Goal: Transaction & Acquisition: Purchase product/service

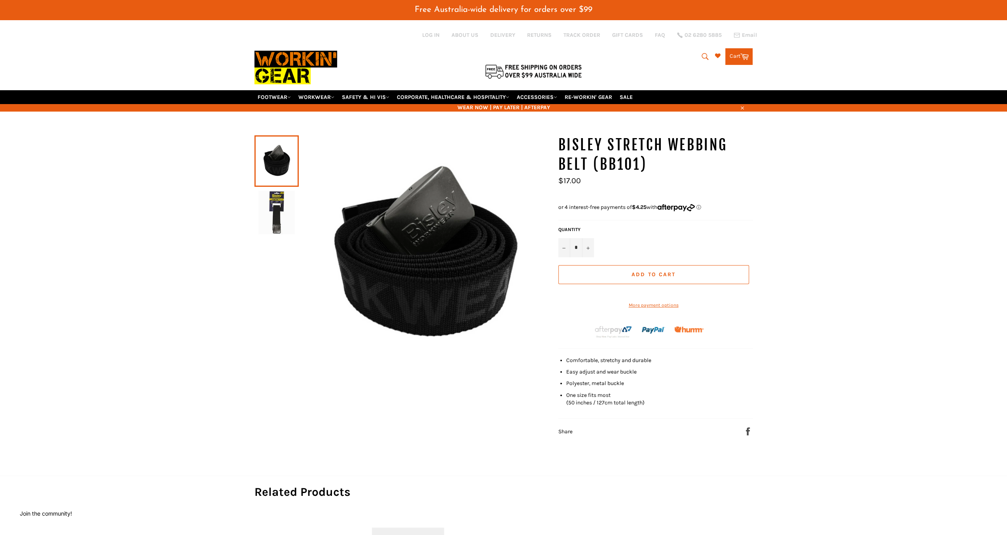
click at [642, 271] on span "Add to Cart" at bounding box center [653, 274] width 44 height 7
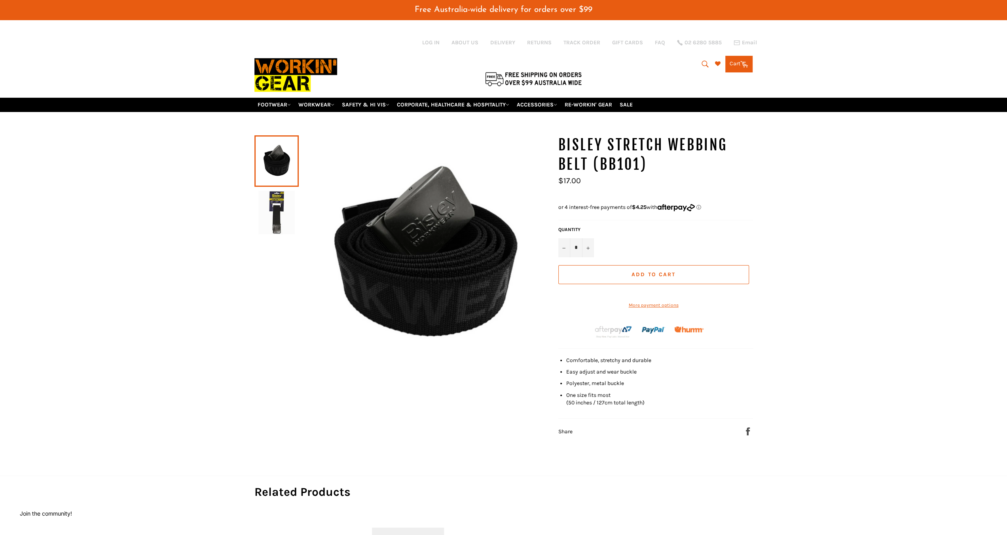
click at [741, 61] on icon at bounding box center [744, 63] width 9 height 9
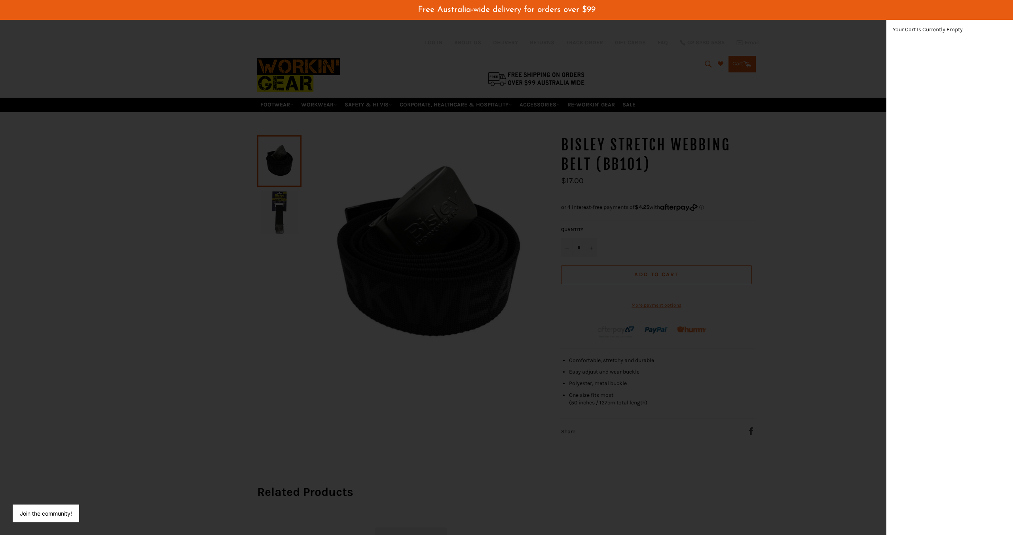
click at [582, 49] on div "modal" at bounding box center [506, 267] width 1013 height 535
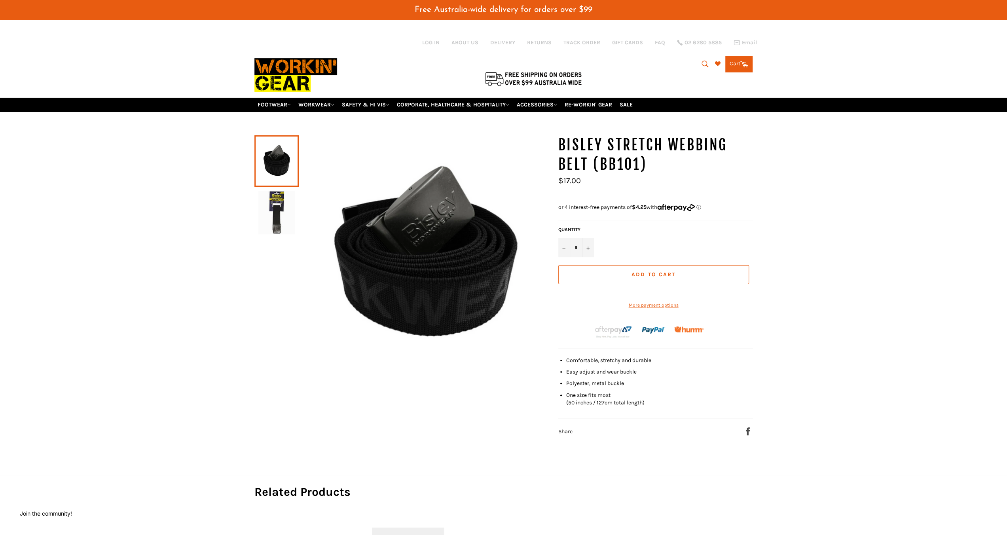
click at [642, 271] on span "Add to Cart" at bounding box center [653, 274] width 44 height 7
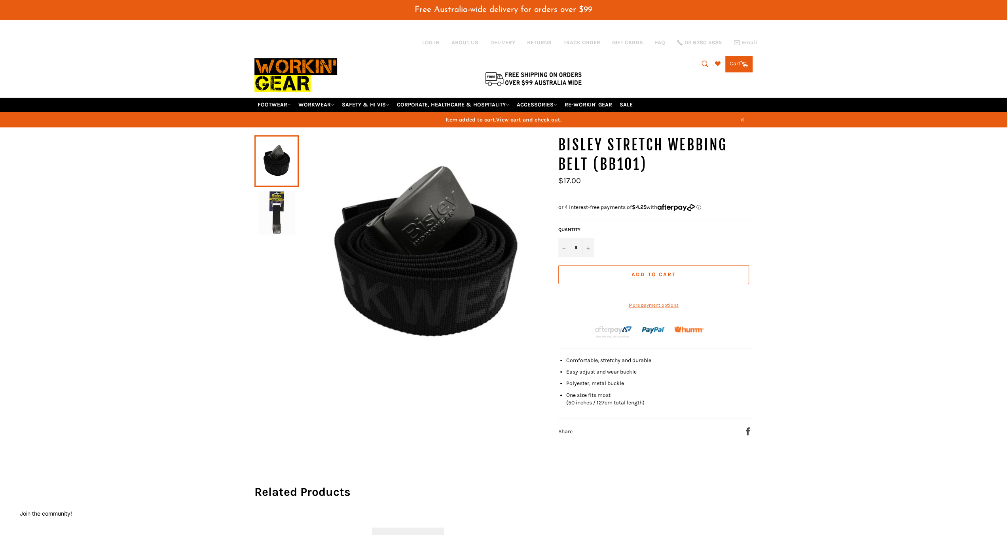
click at [742, 59] on icon at bounding box center [744, 63] width 9 height 9
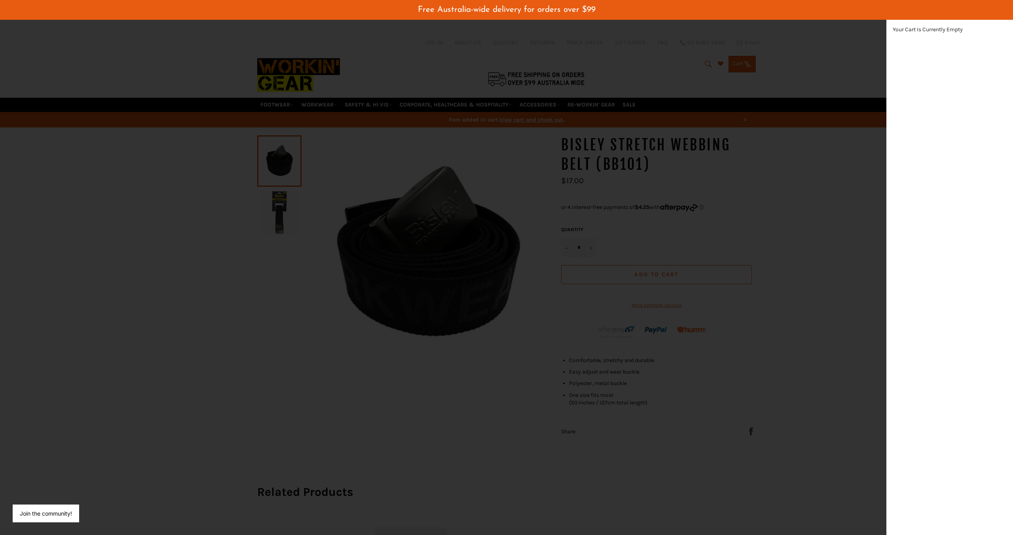
click at [917, 69] on div "Your Cart Is Currently Empty" at bounding box center [949, 276] width 127 height 515
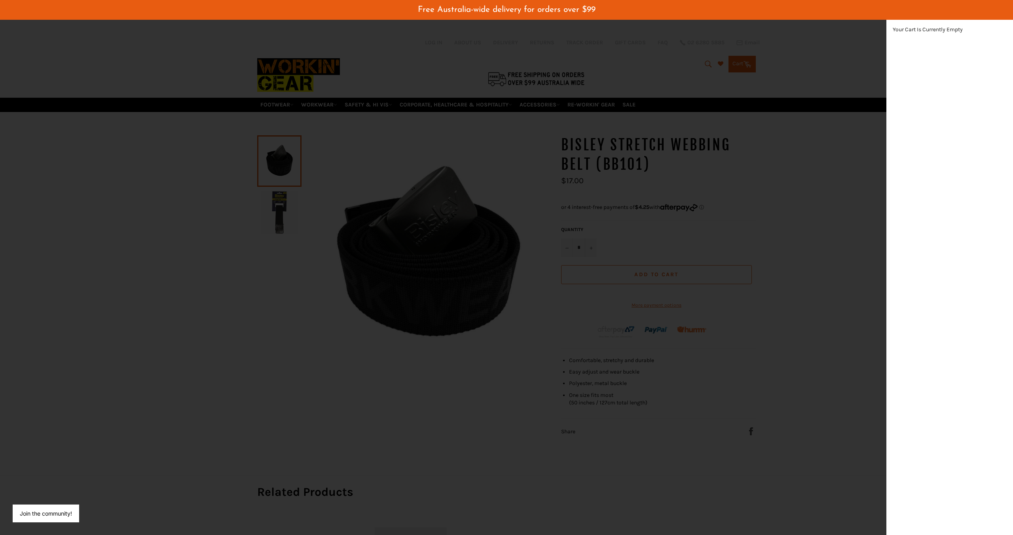
click at [675, 63] on div "modal" at bounding box center [506, 267] width 1013 height 535
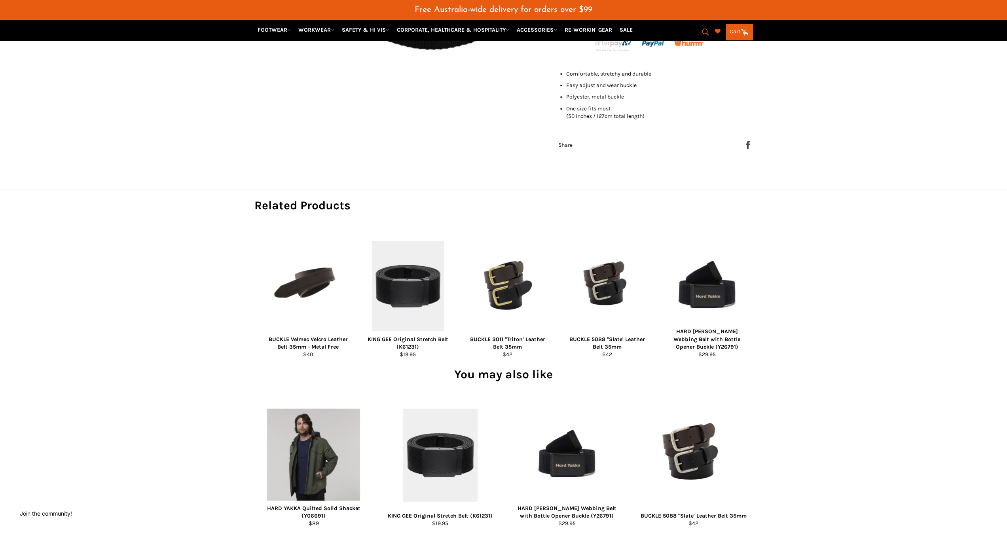
scroll to position [356, 0]
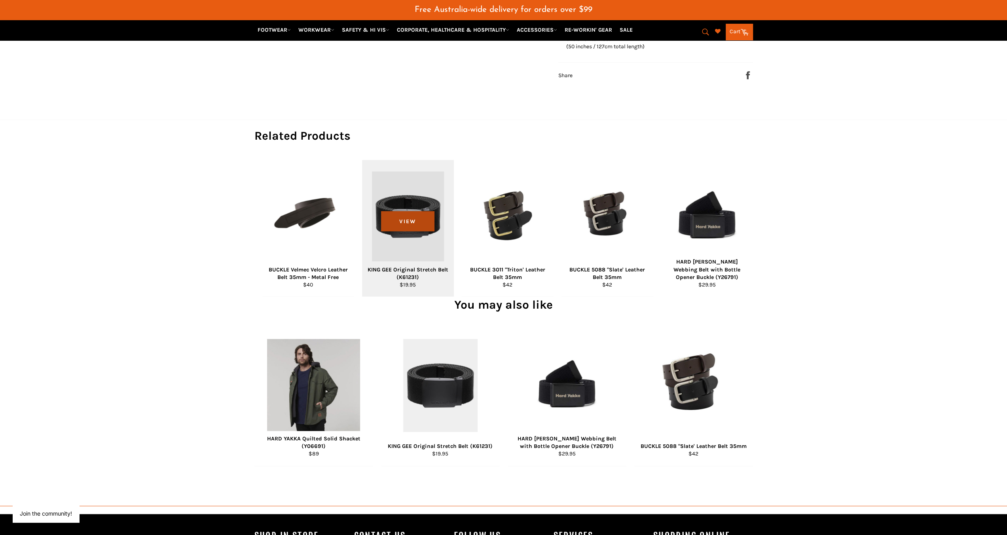
click at [408, 230] on span "View" at bounding box center [407, 221] width 53 height 20
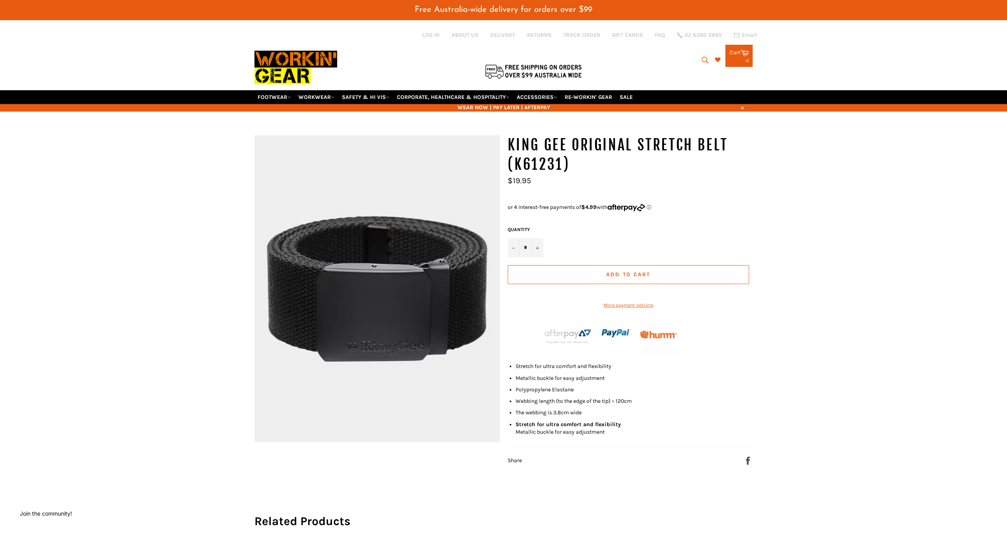
scroll to position [40, 0]
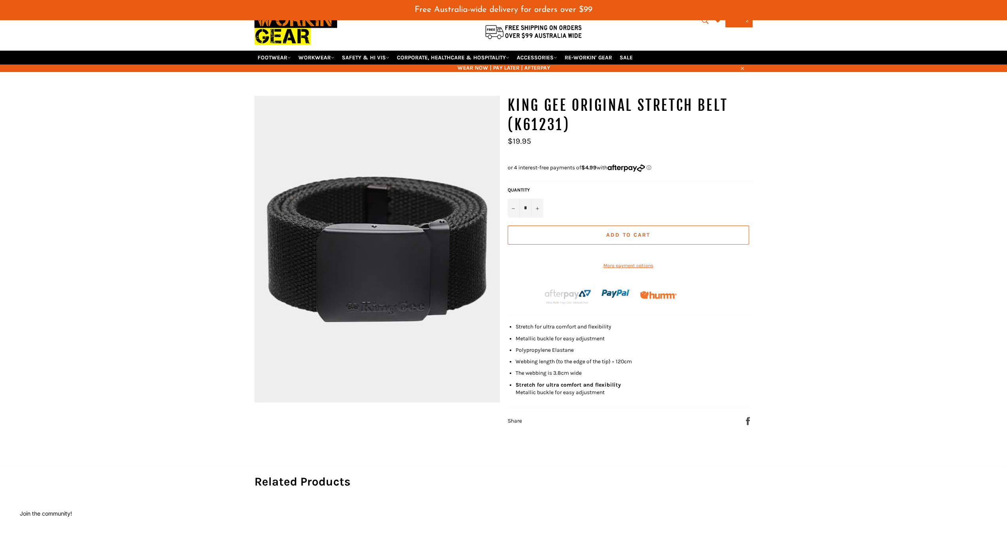
click at [621, 231] on span "Add to Cart" at bounding box center [628, 234] width 44 height 7
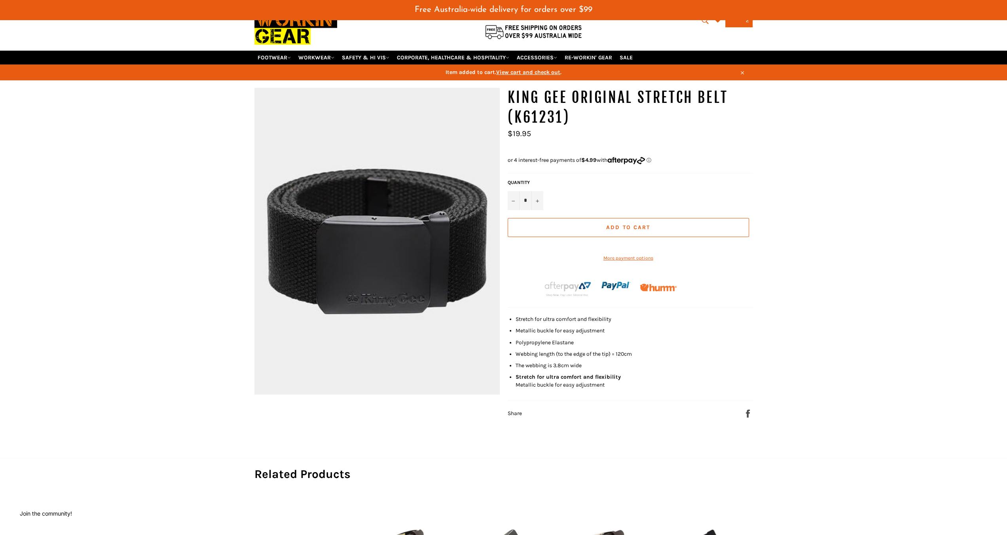
click at [510, 69] on span "View cart and check out" at bounding box center [528, 72] width 64 height 7
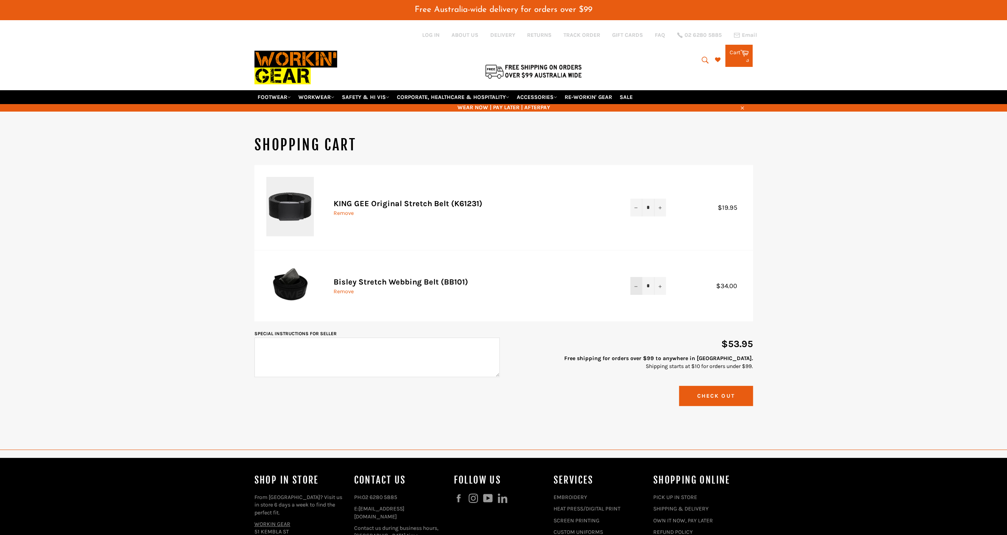
click at [636, 282] on button "−" at bounding box center [636, 286] width 12 height 18
